Goal: Information Seeking & Learning: Learn about a topic

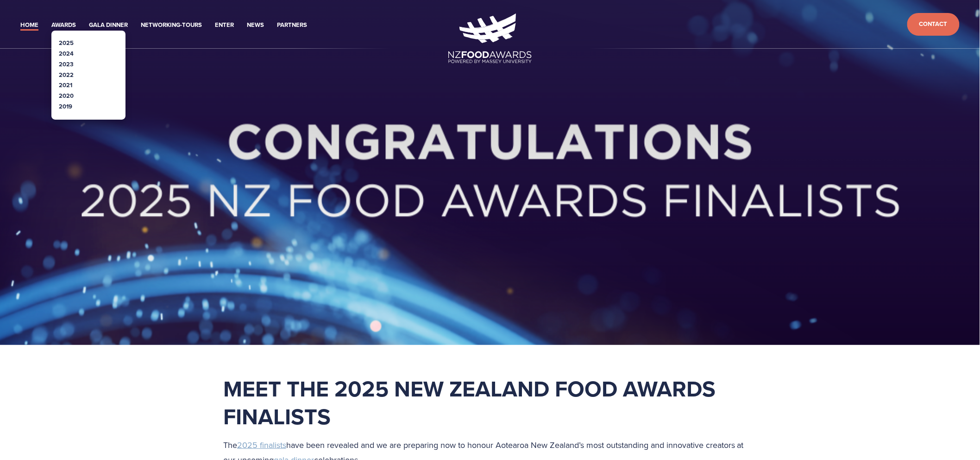
click at [64, 85] on link "2021" at bounding box center [65, 85] width 13 height 9
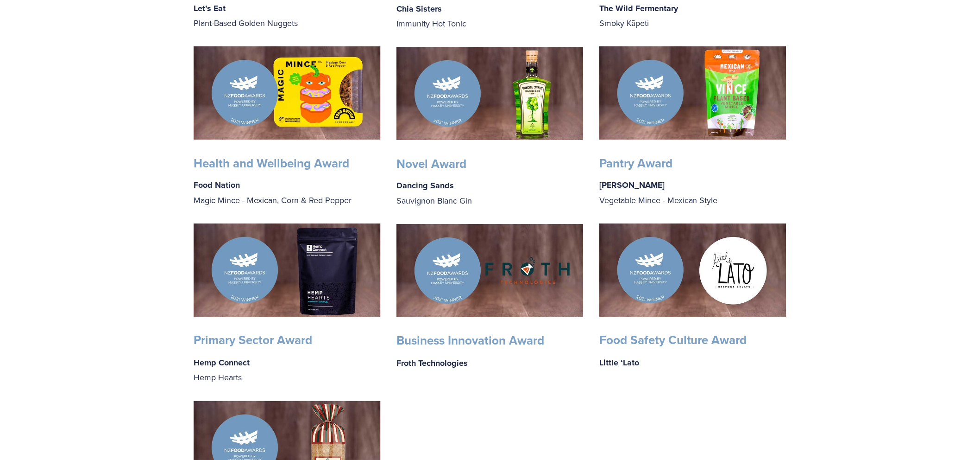
scroll to position [669, 0]
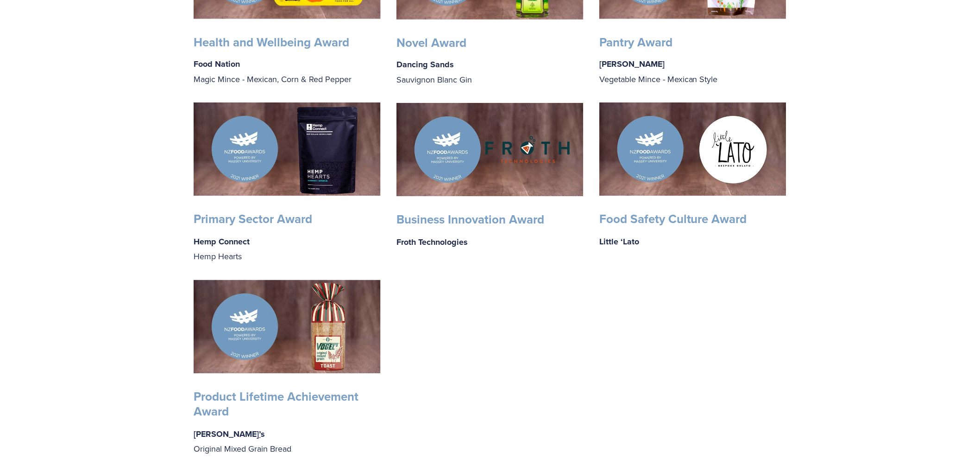
click at [653, 211] on strong "Food Safety Culture Award" at bounding box center [673, 219] width 148 height 18
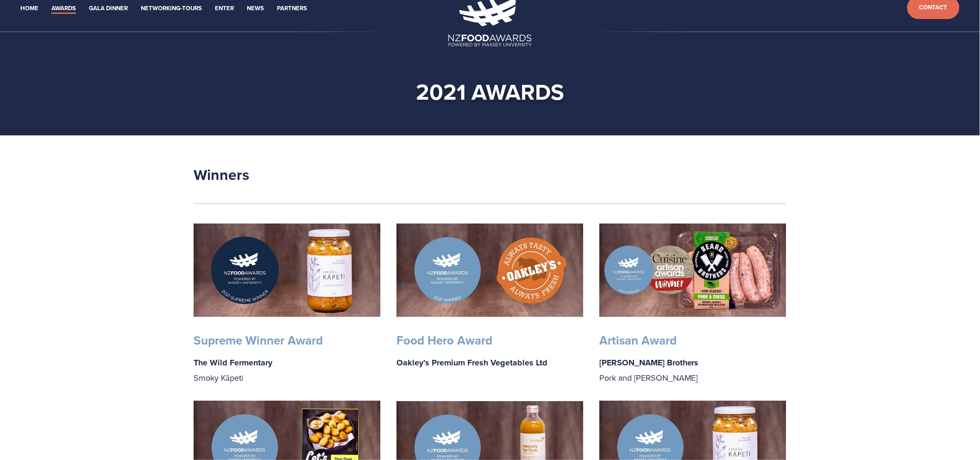
scroll to position [0, 0]
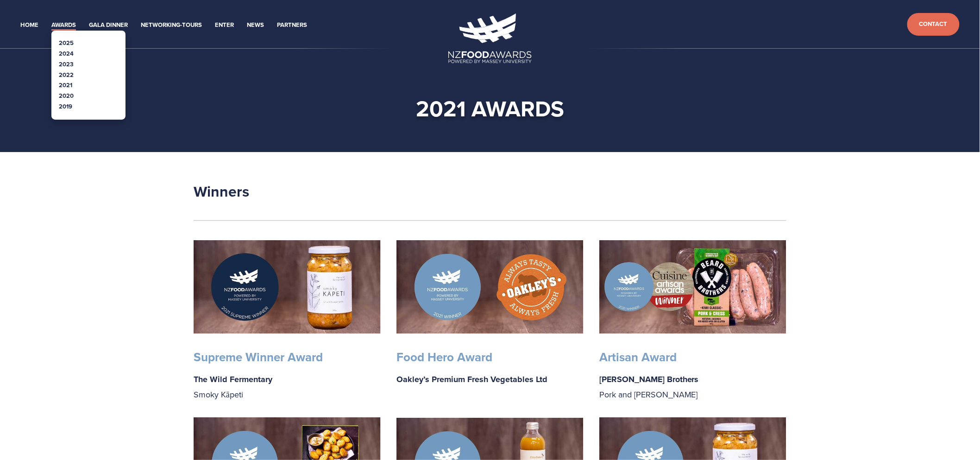
click at [67, 75] on link "2022" at bounding box center [66, 74] width 15 height 9
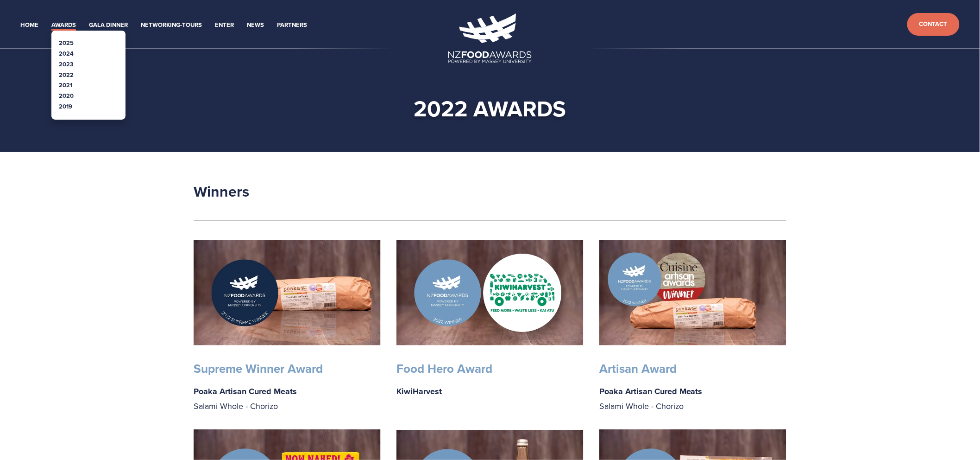
click at [62, 96] on link "2020" at bounding box center [66, 95] width 15 height 9
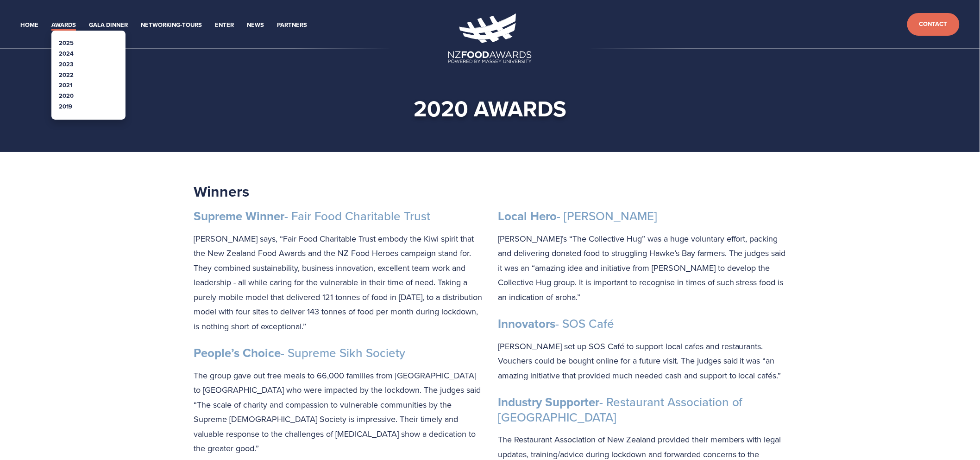
click at [66, 105] on link "2019" at bounding box center [65, 106] width 13 height 9
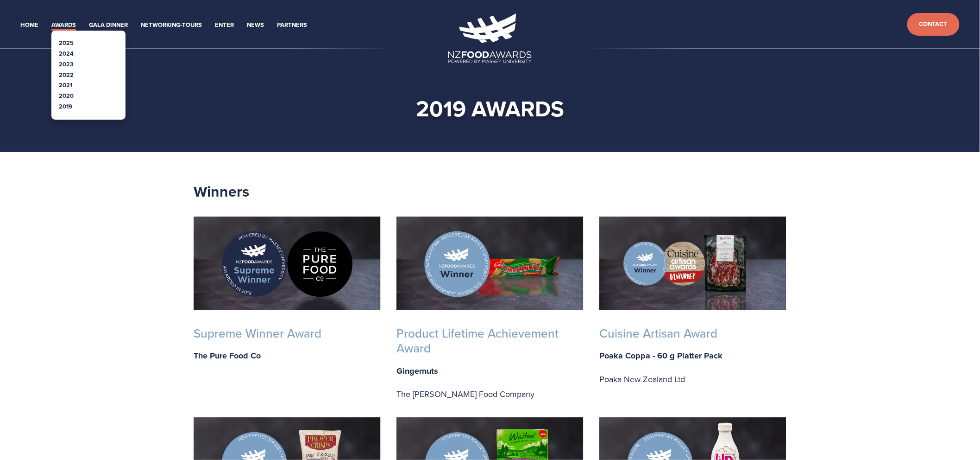
click at [59, 25] on link "Awards" at bounding box center [63, 25] width 25 height 11
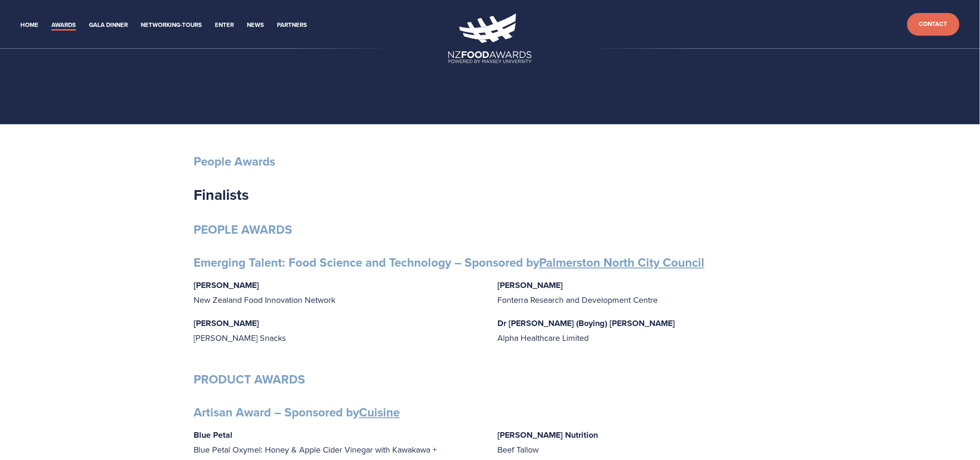
click at [57, 89] on section at bounding box center [490, 62] width 980 height 124
